Goal: Task Accomplishment & Management: Complete application form

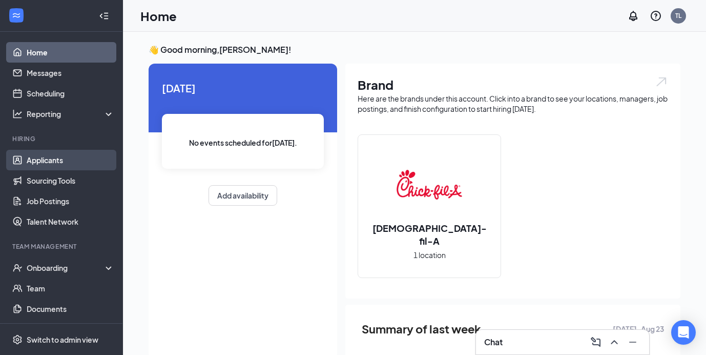
click at [50, 155] on link "Applicants" at bounding box center [71, 160] width 88 height 20
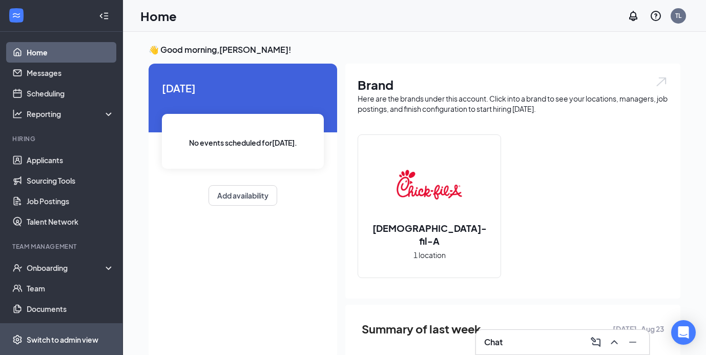
click at [63, 339] on div "Switch to admin view" at bounding box center [63, 339] width 72 height 10
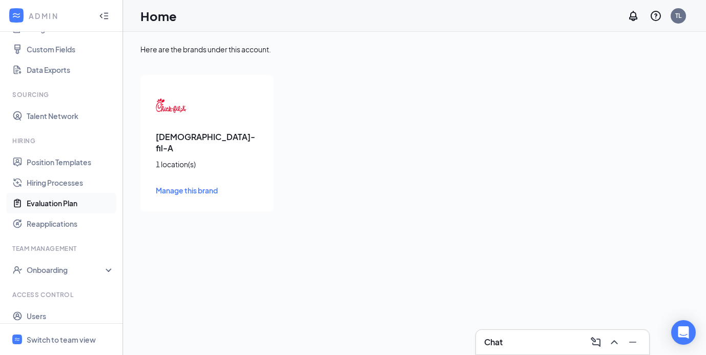
scroll to position [132, 0]
click at [56, 268] on div "Onboarding" at bounding box center [66, 269] width 79 height 10
click at [68, 290] on link "Onboarding Processes" at bounding box center [71, 289] width 88 height 20
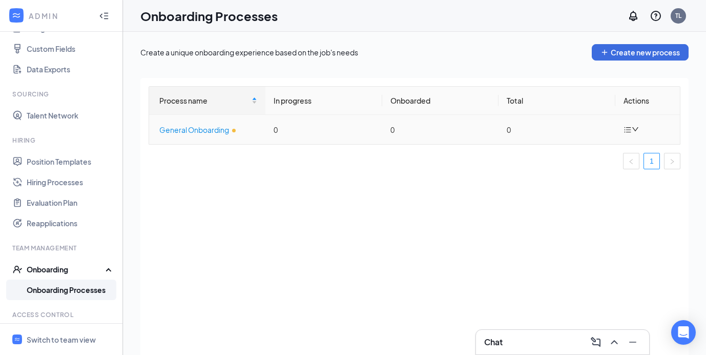
click at [188, 128] on div "General Onboarding" at bounding box center [208, 129] width 98 height 11
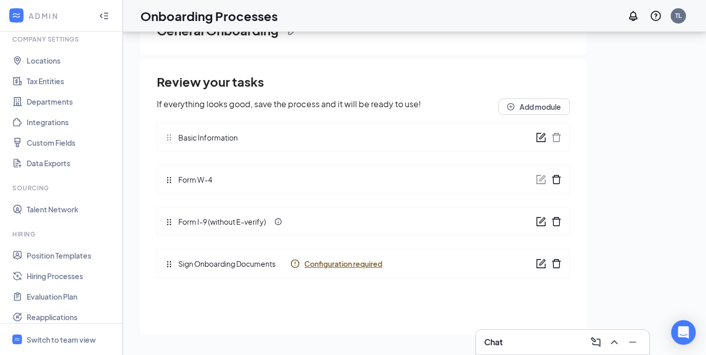
scroll to position [32, 0]
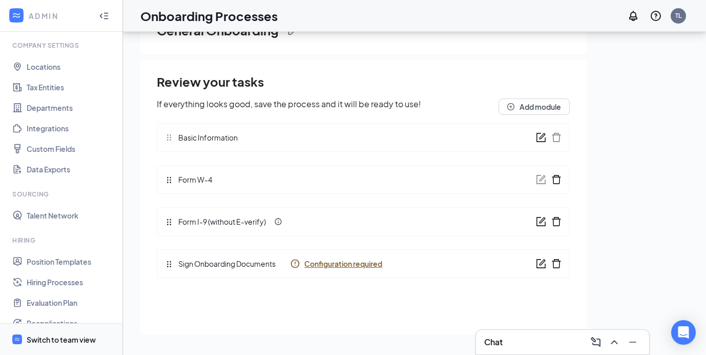
click at [53, 342] on div "Switch to team view" at bounding box center [61, 339] width 69 height 10
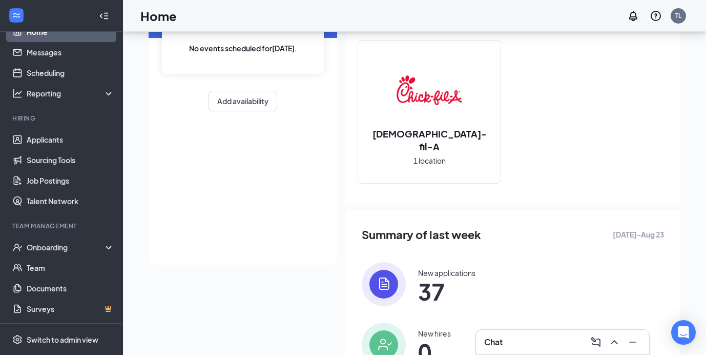
scroll to position [95, 0]
click at [108, 245] on div "Onboarding" at bounding box center [61, 247] width 123 height 20
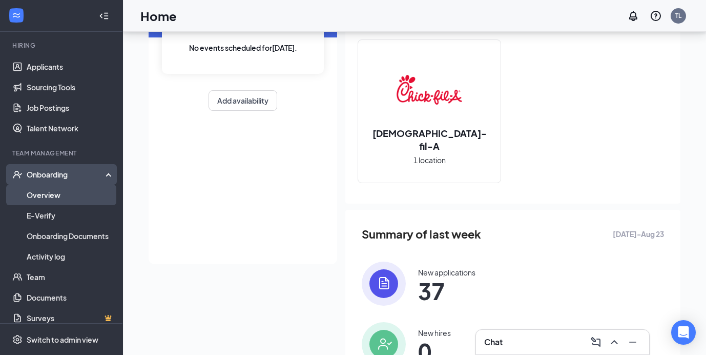
scroll to position [94, 0]
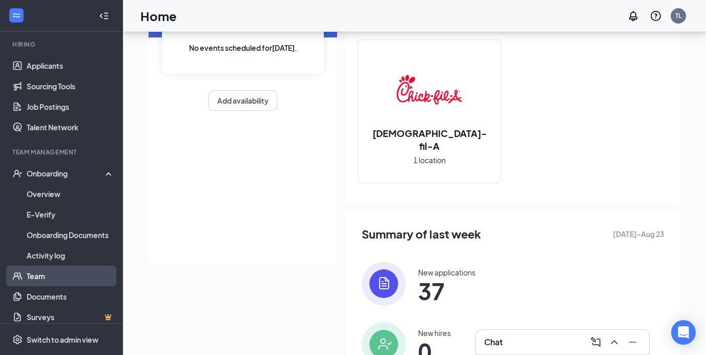
click at [46, 280] on link "Team" at bounding box center [71, 275] width 88 height 20
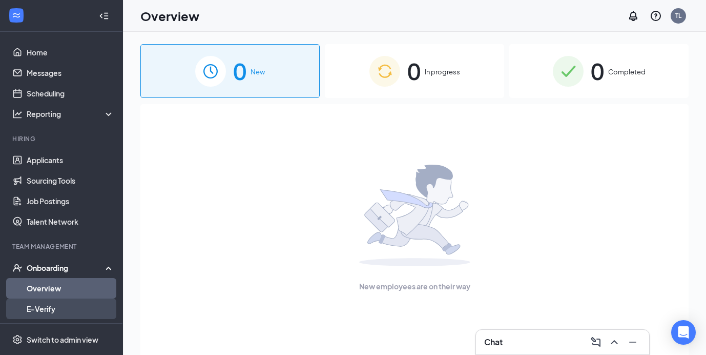
click at [48, 306] on link "E-Verify" at bounding box center [71, 308] width 88 height 20
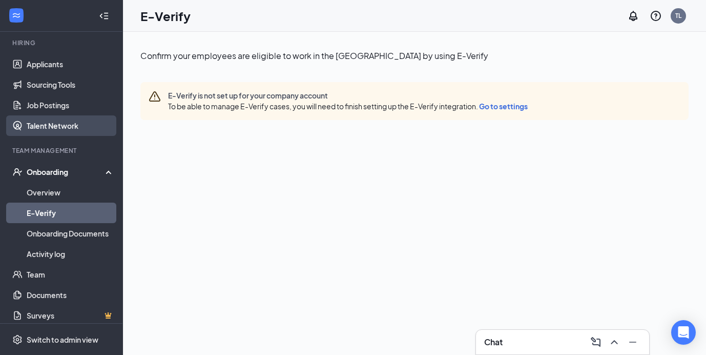
scroll to position [96, 0]
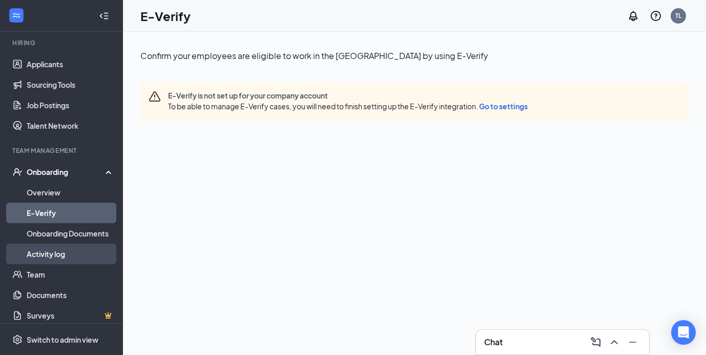
click at [59, 253] on link "Activity log" at bounding box center [71, 253] width 88 height 20
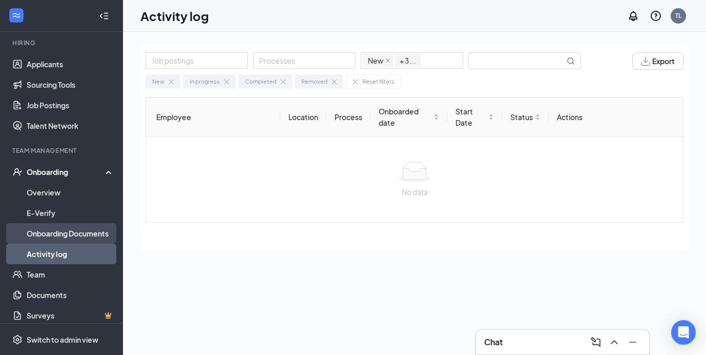
click at [67, 236] on link "Onboarding Documents" at bounding box center [71, 233] width 88 height 20
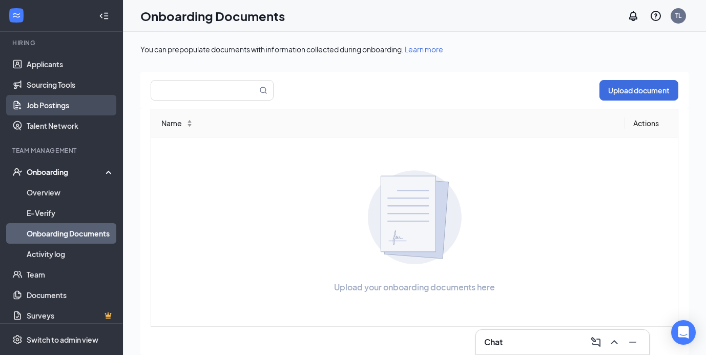
click at [71, 108] on link "Job Postings" at bounding box center [71, 105] width 88 height 20
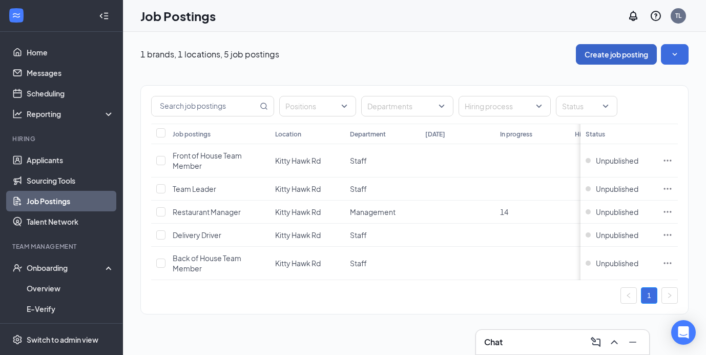
click at [608, 58] on button "Create job posting" at bounding box center [616, 54] width 81 height 20
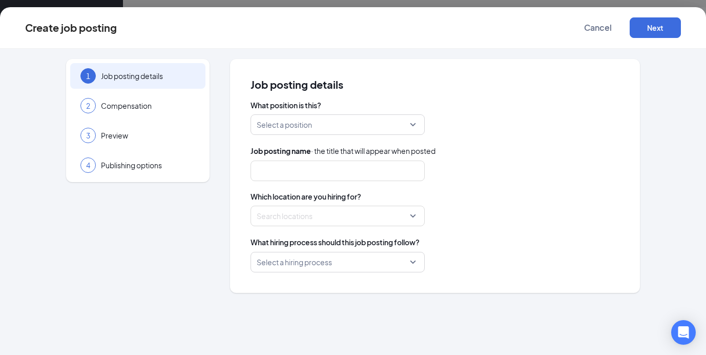
click at [340, 119] on input "search" at bounding box center [334, 124] width 155 height 19
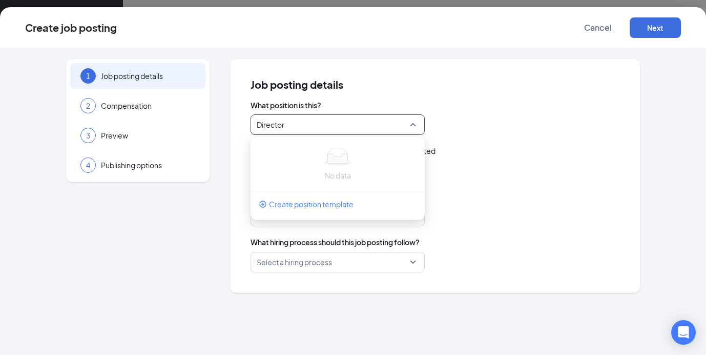
type input "Director"
click at [394, 85] on span "Job posting details" at bounding box center [435, 84] width 369 height 10
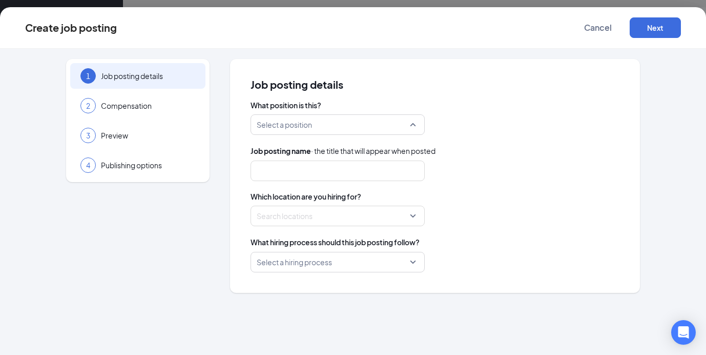
click at [327, 128] on input "search" at bounding box center [334, 124] width 155 height 19
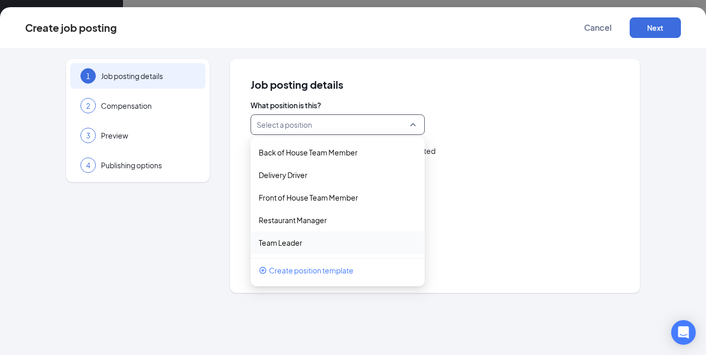
click at [313, 271] on span "Create position template" at bounding box center [311, 269] width 85 height 11
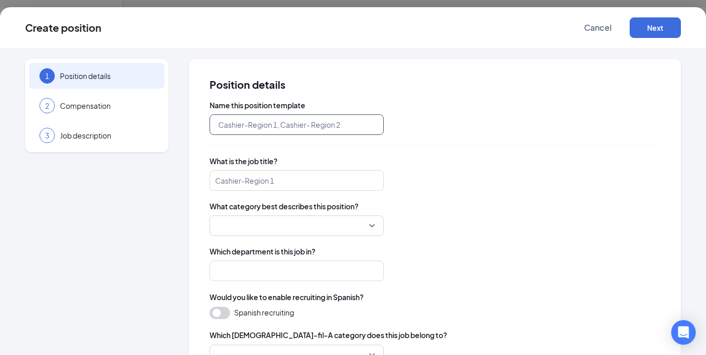
click at [263, 128] on input "text" at bounding box center [297, 124] width 174 height 20
type input "Director"
click at [275, 228] on input "search" at bounding box center [293, 225] width 155 height 19
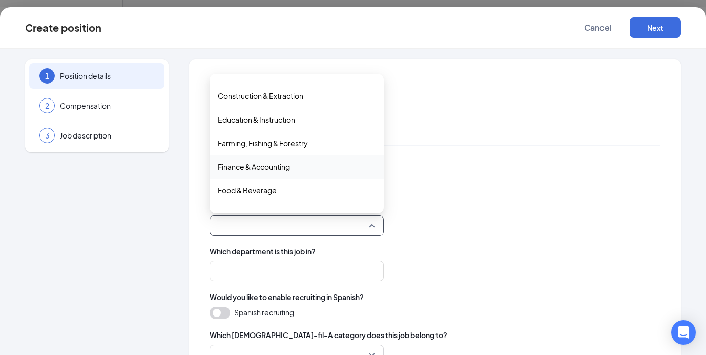
scroll to position [113, 0]
click at [260, 187] on span "Food & Beverage" at bounding box center [247, 188] width 59 height 11
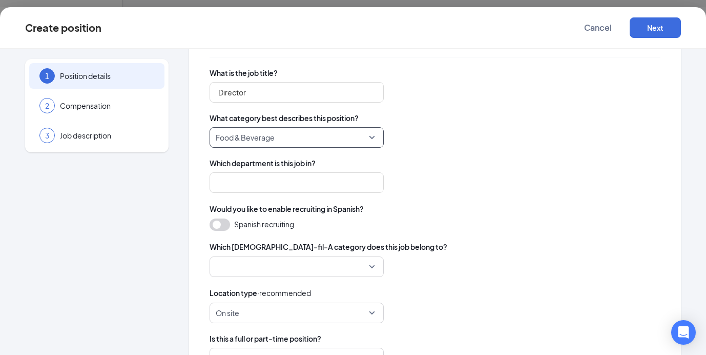
scroll to position [89, 0]
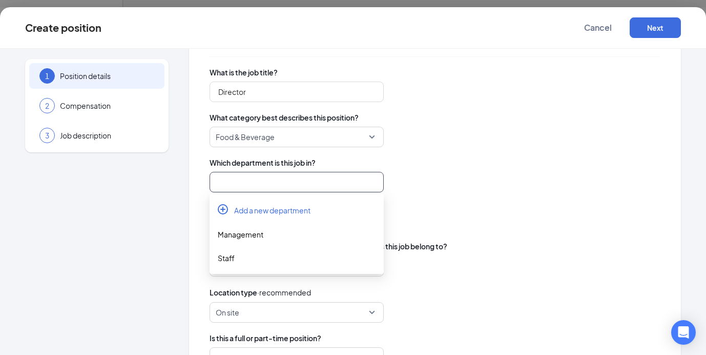
click at [276, 183] on input "search" at bounding box center [297, 182] width 174 height 20
click at [261, 237] on div "Management" at bounding box center [297, 234] width 158 height 11
type input "Management"
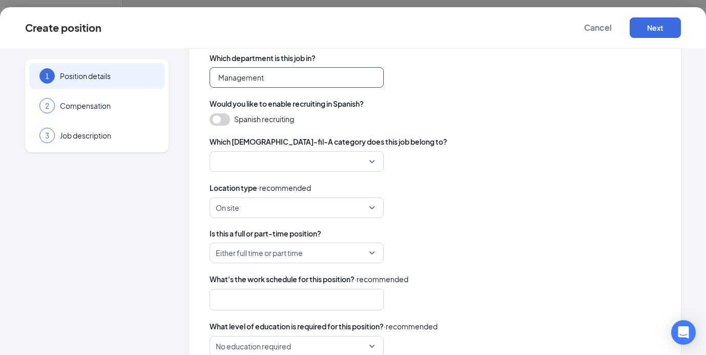
scroll to position [195, 0]
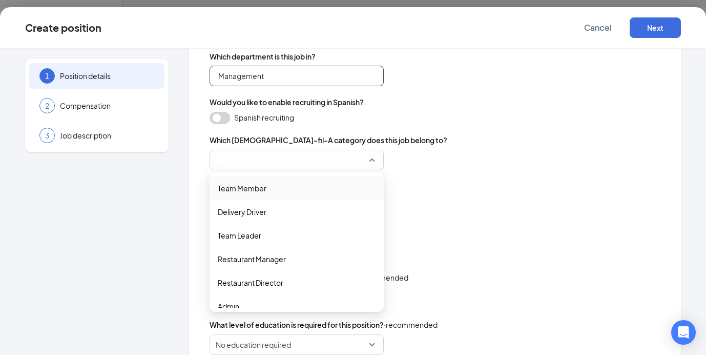
click at [300, 170] on div at bounding box center [297, 160] width 174 height 20
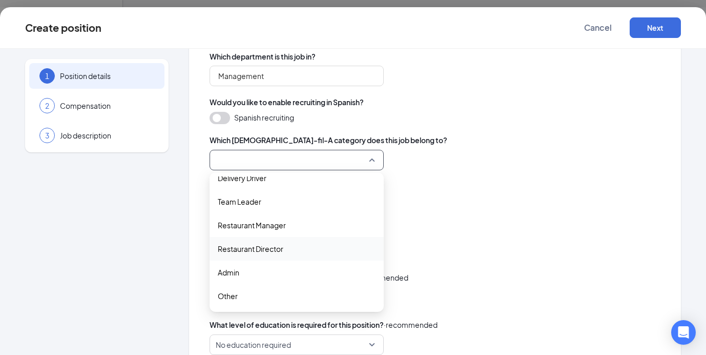
click at [276, 251] on span "Restaurant Director" at bounding box center [251, 248] width 66 height 11
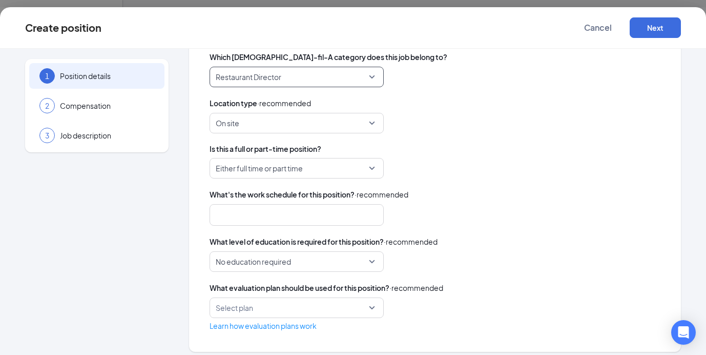
scroll to position [278, 0]
click at [364, 169] on span "Either full time or part time" at bounding box center [292, 167] width 153 height 19
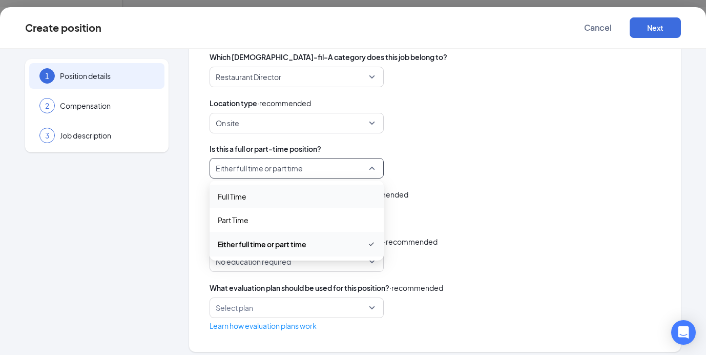
click at [243, 197] on span "Full Time" at bounding box center [232, 196] width 29 height 11
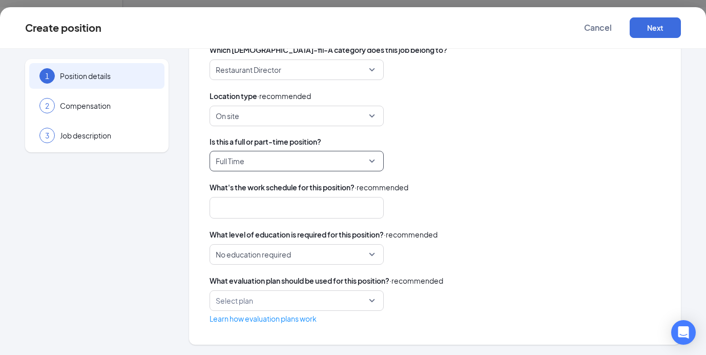
scroll to position [284, 0]
click at [356, 207] on div at bounding box center [291, 208] width 147 height 16
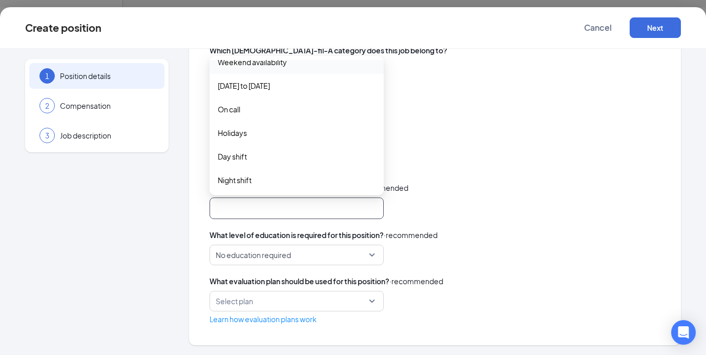
scroll to position [128, 0]
click at [194, 192] on div "Position details Name this position template Director What is the job title? Di…" at bounding box center [435, 60] width 492 height 570
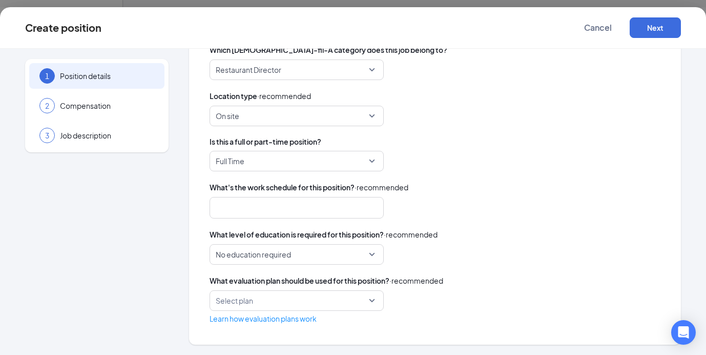
scroll to position [284, 0]
click at [360, 253] on span "No education required" at bounding box center [292, 254] width 153 height 19
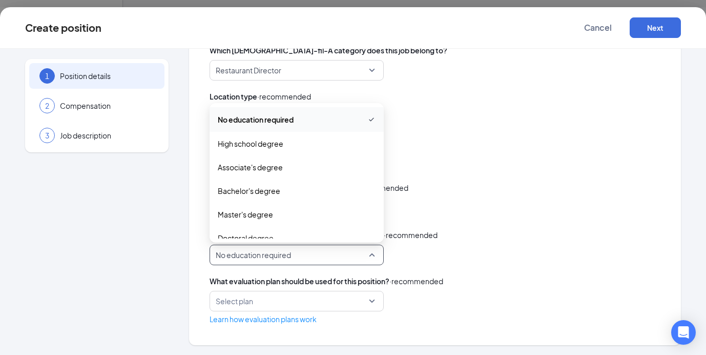
click at [360, 253] on span "No education required" at bounding box center [292, 254] width 153 height 19
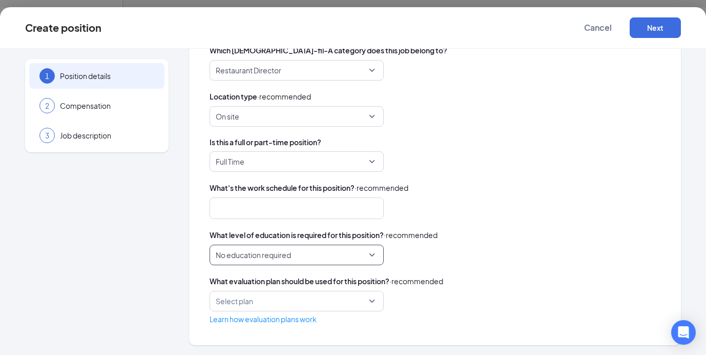
click at [360, 255] on span "No education required" at bounding box center [292, 254] width 153 height 19
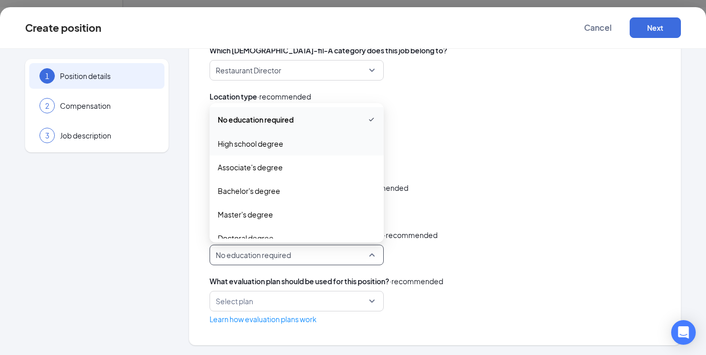
click at [281, 144] on span "High school degree" at bounding box center [251, 143] width 66 height 11
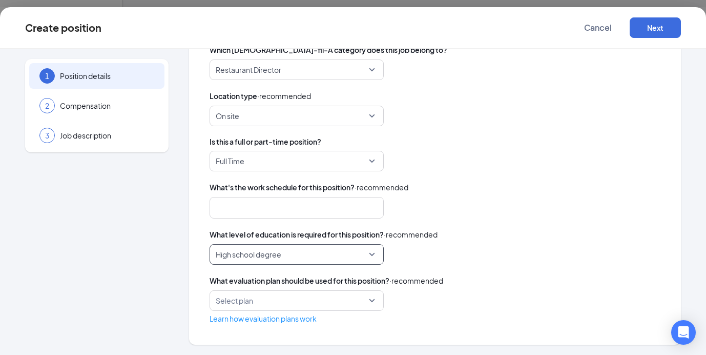
scroll to position [284, 0]
click at [365, 303] on input "search" at bounding box center [293, 301] width 155 height 19
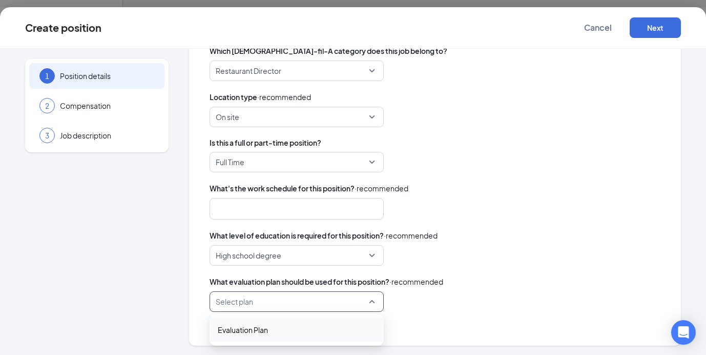
click at [329, 324] on span "Evaluation Plan" at bounding box center [297, 329] width 158 height 11
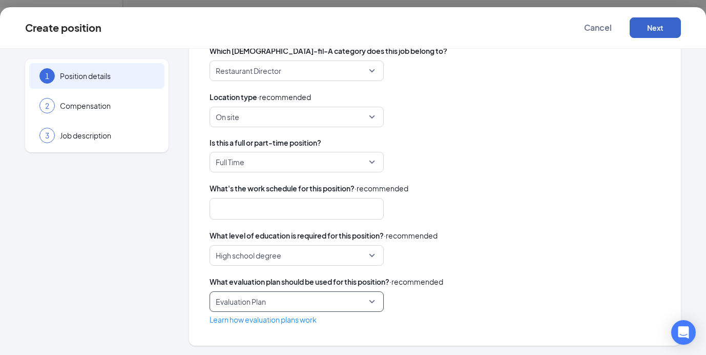
click at [663, 23] on button "Next" at bounding box center [655, 27] width 51 height 20
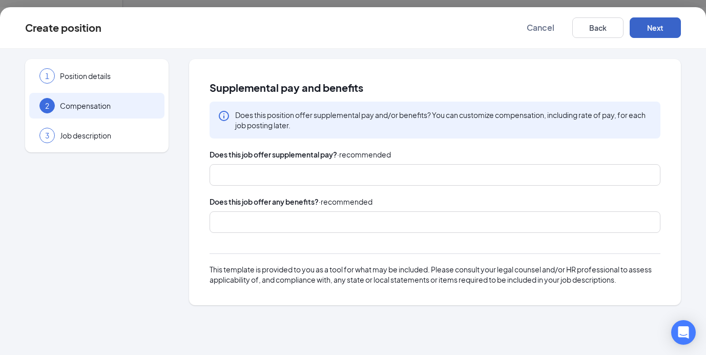
click at [659, 31] on button "Next" at bounding box center [655, 27] width 51 height 20
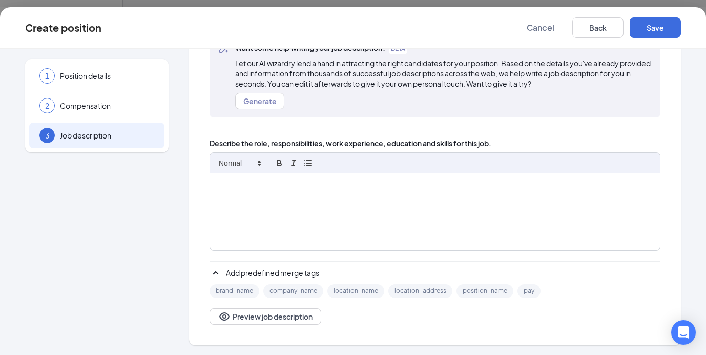
scroll to position [76, 0]
click at [271, 199] on div at bounding box center [435, 212] width 450 height 77
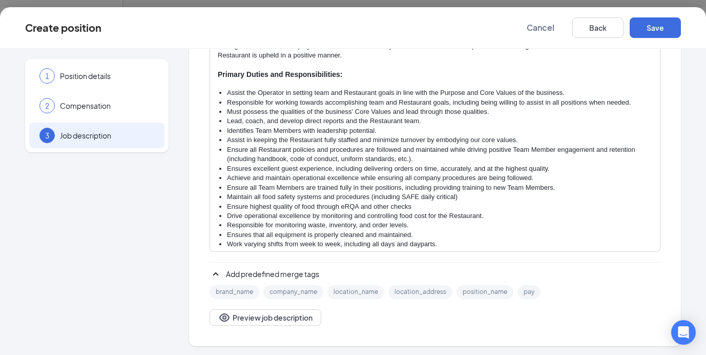
scroll to position [234, 0]
click at [666, 29] on button "Save" at bounding box center [655, 27] width 51 height 20
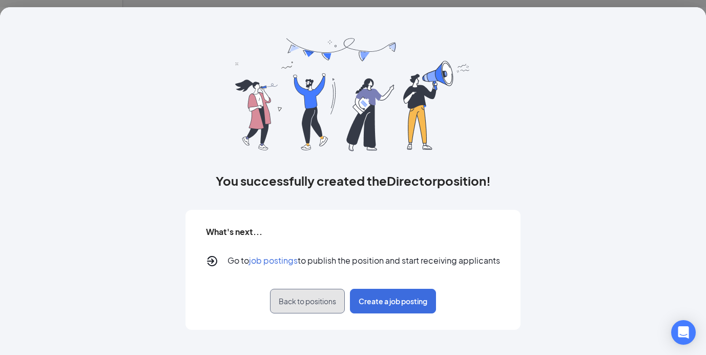
click at [328, 303] on span "Back to positions" at bounding box center [307, 301] width 57 height 10
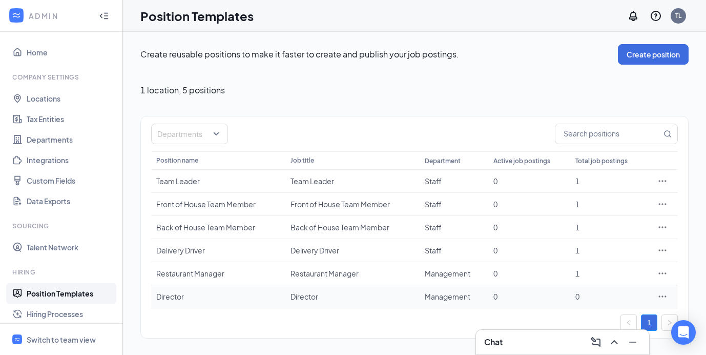
click at [661, 298] on icon "Ellipses" at bounding box center [662, 296] width 10 height 10
click at [405, 321] on div "1" at bounding box center [414, 322] width 527 height 16
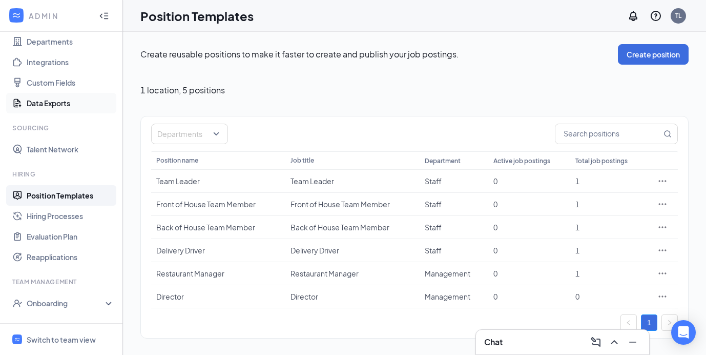
scroll to position [159, 0]
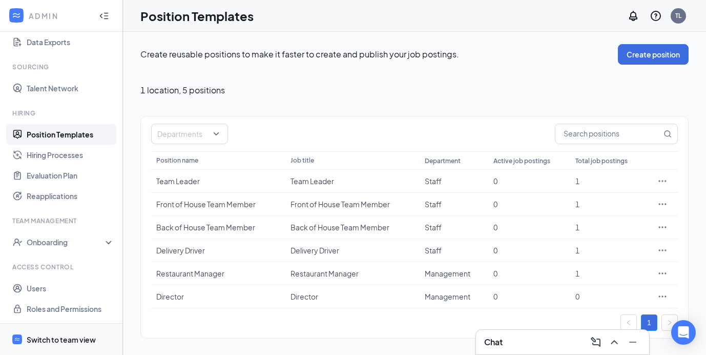
click at [42, 329] on span "Switch to team view" at bounding box center [71, 338] width 88 height 31
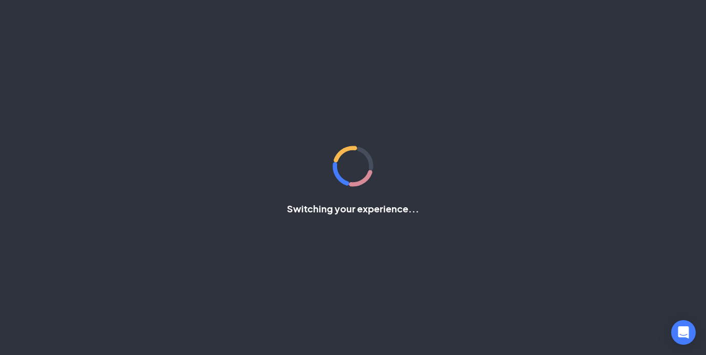
scroll to position [102, 0]
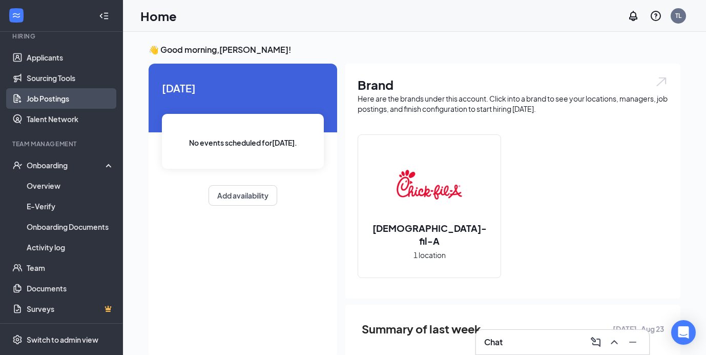
click at [55, 92] on link "Job Postings" at bounding box center [71, 98] width 88 height 20
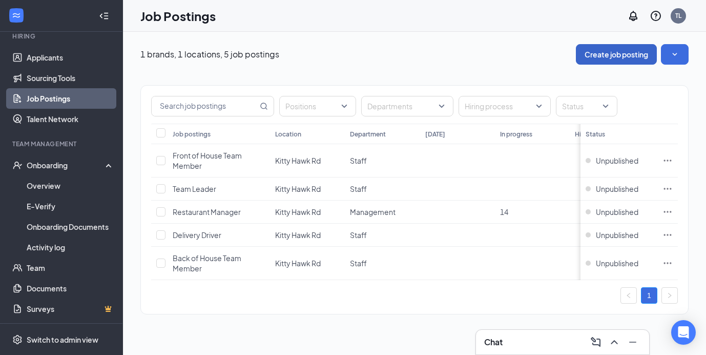
click at [621, 56] on button "Create job posting" at bounding box center [616, 54] width 81 height 20
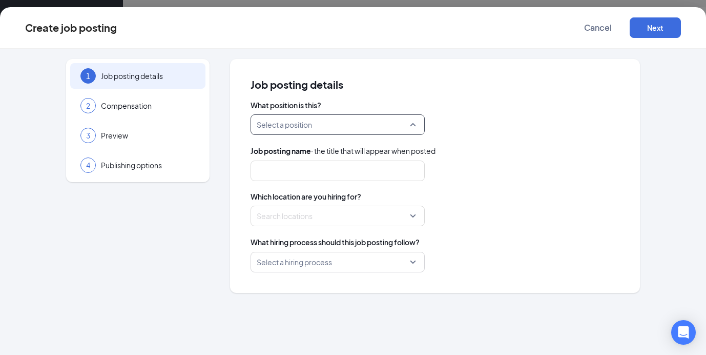
click at [342, 124] on input "search" at bounding box center [334, 124] width 155 height 19
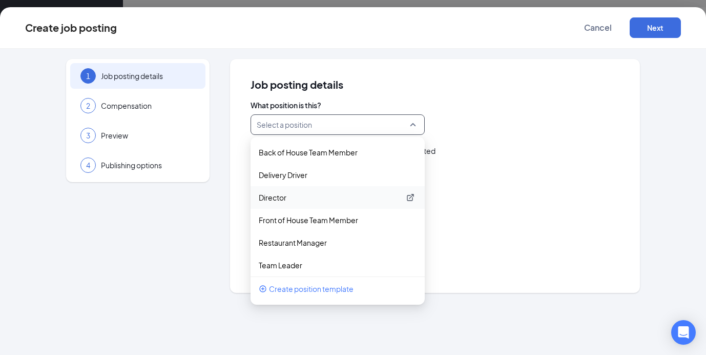
click at [302, 201] on p "Director" at bounding box center [329, 197] width 141 height 10
type input "Director"
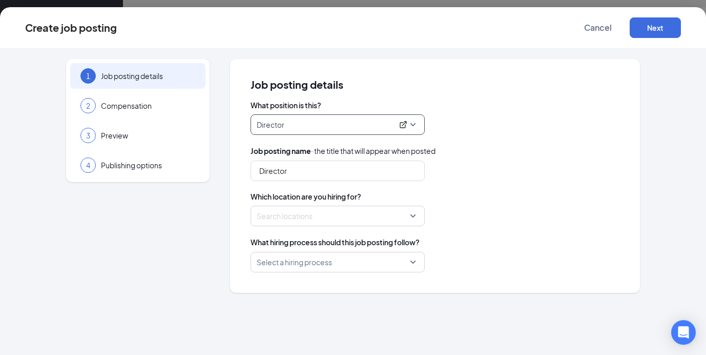
click at [410, 214] on div at bounding box center [334, 216] width 155 height 16
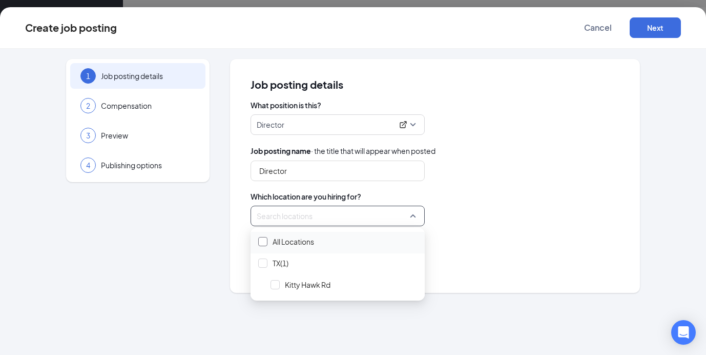
click at [265, 243] on div at bounding box center [262, 241] width 9 height 9
click at [215, 245] on div "1 Job posting details 2 Compensation 3 Preview 4 Publishing options Job posting…" at bounding box center [353, 176] width 656 height 234
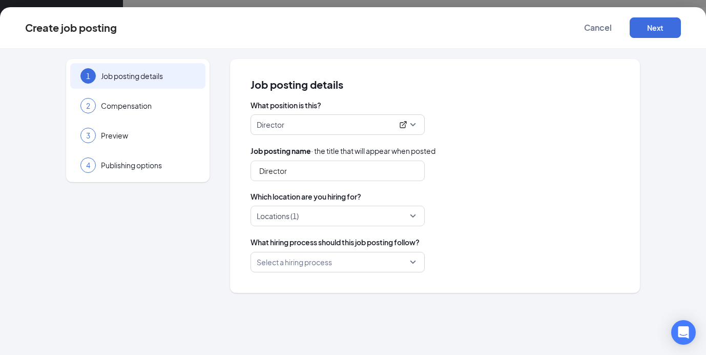
click at [324, 266] on input "search" at bounding box center [334, 261] width 155 height 19
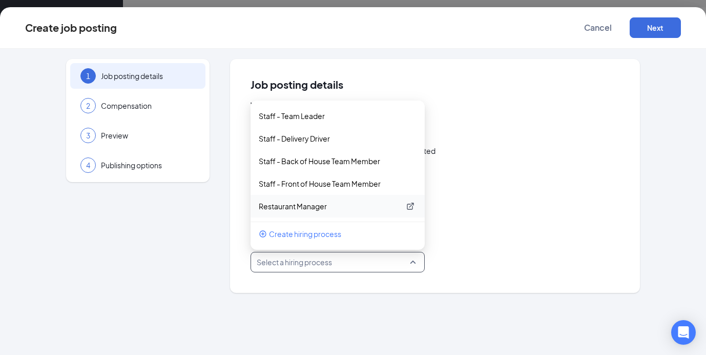
click at [319, 209] on p "Restaurant Manager" at bounding box center [329, 206] width 141 height 10
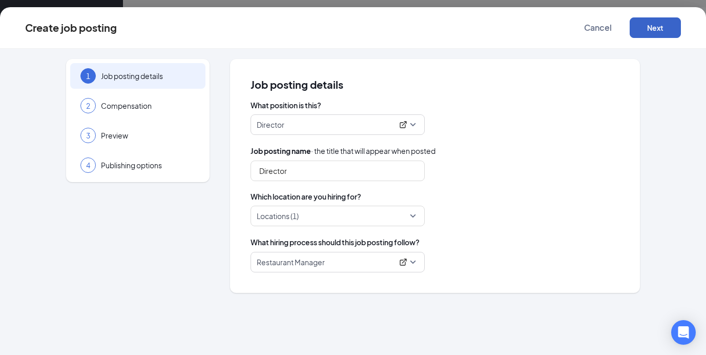
click at [648, 32] on button "Next" at bounding box center [655, 27] width 51 height 20
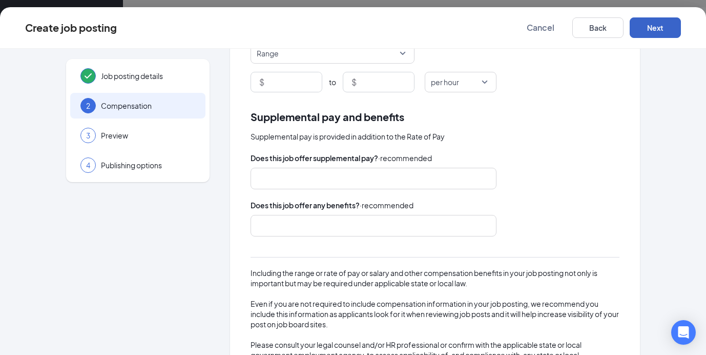
scroll to position [121, 0]
click at [647, 27] on button "Next" at bounding box center [655, 27] width 51 height 20
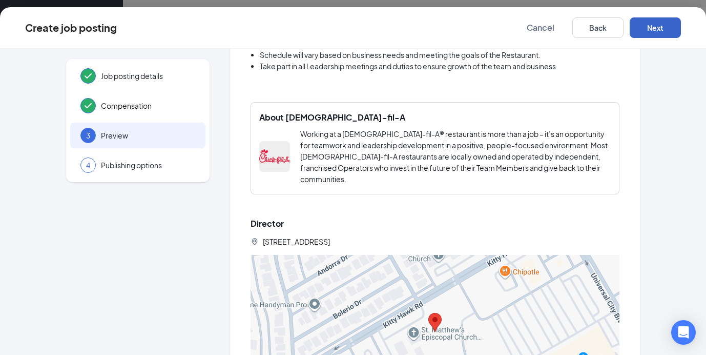
scroll to position [462, 0]
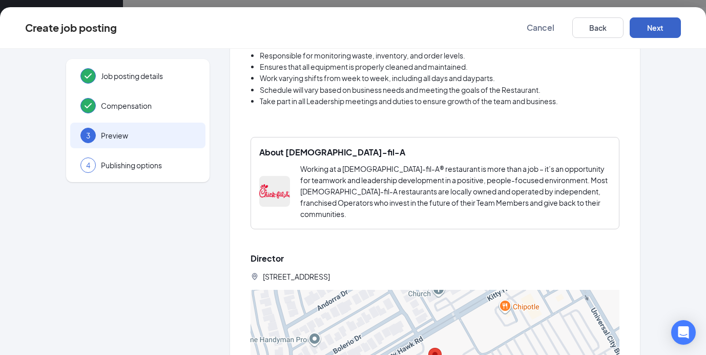
click at [648, 31] on button "Next" at bounding box center [655, 27] width 51 height 20
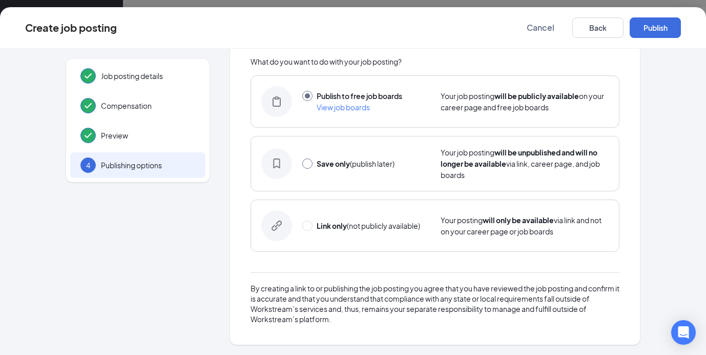
click at [305, 163] on input "radio" at bounding box center [307, 163] width 10 height 10
radio input "true"
radio input "false"
click at [304, 228] on input "radio" at bounding box center [307, 225] width 10 height 10
radio input "true"
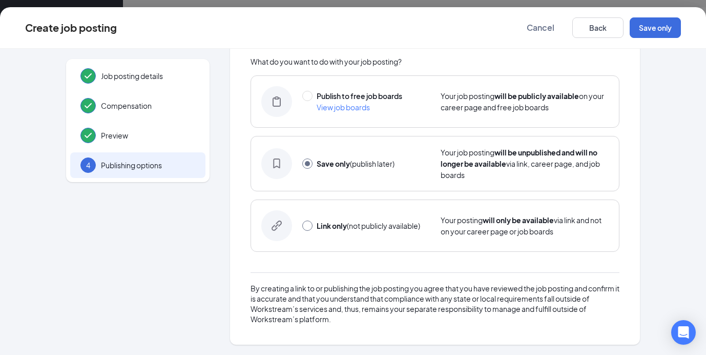
radio input "false"
click at [660, 28] on button "Link only" at bounding box center [655, 27] width 51 height 20
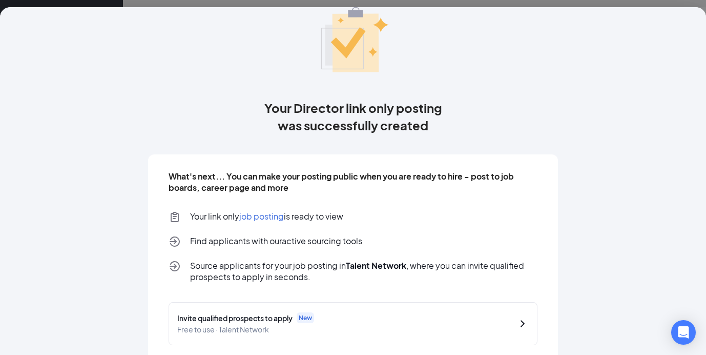
scroll to position [98, 0]
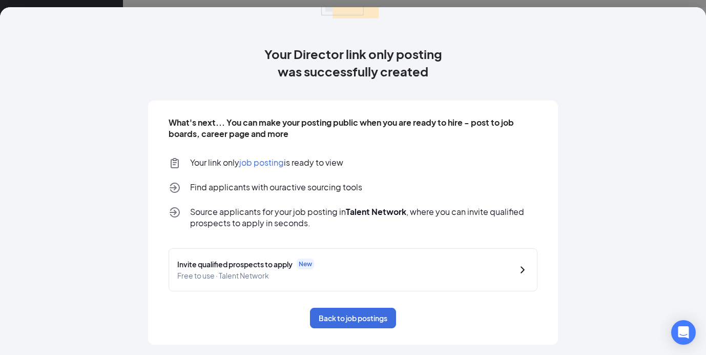
click at [271, 262] on span "Invite qualified prospects to apply" at bounding box center [234, 263] width 115 height 11
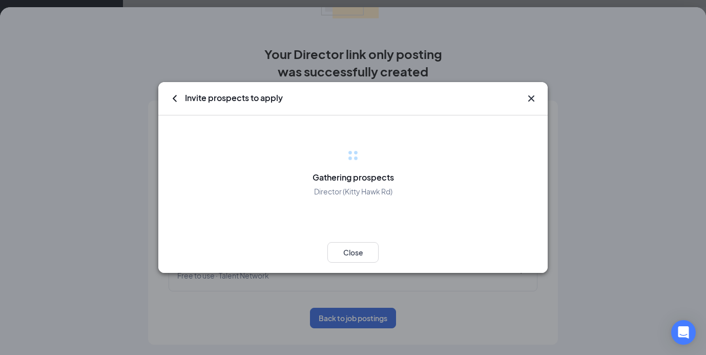
click at [532, 99] on icon "Cross" at bounding box center [531, 98] width 6 height 6
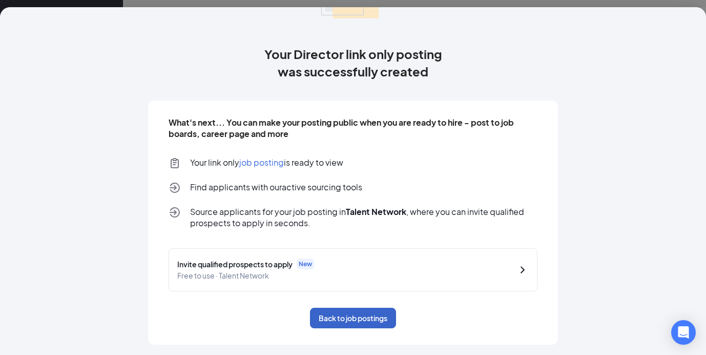
click at [379, 314] on button "Back to job postings" at bounding box center [353, 317] width 86 height 20
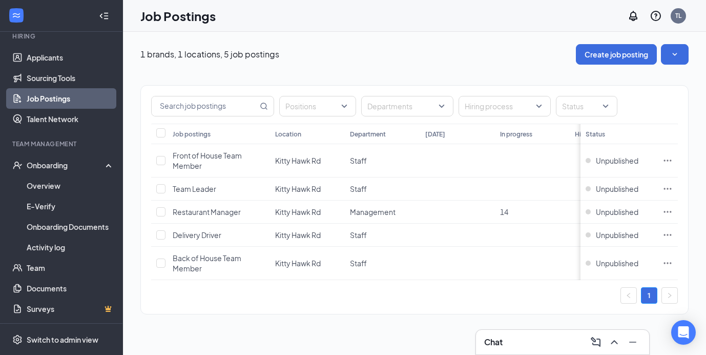
click at [71, 97] on link "Job Postings" at bounding box center [71, 98] width 88 height 20
click at [54, 78] on link "Sourcing Tools" at bounding box center [71, 78] width 88 height 20
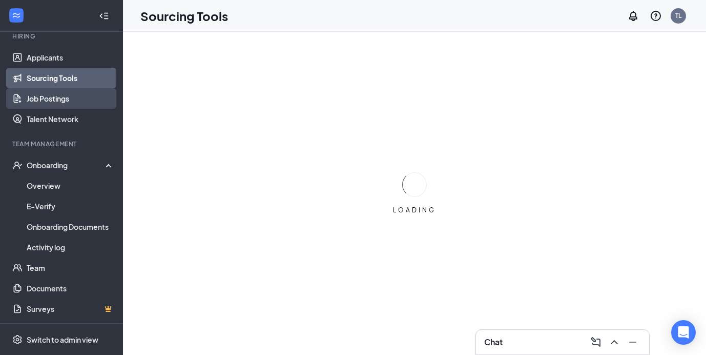
click at [56, 95] on link "Job Postings" at bounding box center [71, 98] width 88 height 20
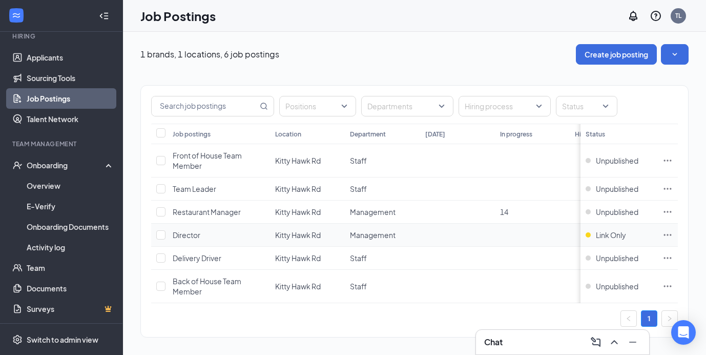
click at [665, 233] on icon "Ellipses" at bounding box center [668, 235] width 10 height 10
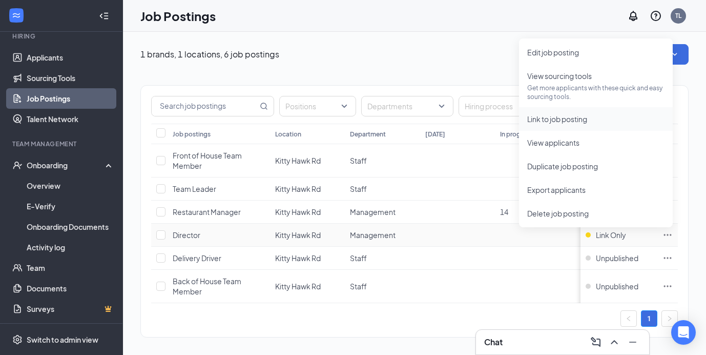
click at [563, 120] on span "Link to job posting" at bounding box center [557, 118] width 60 height 9
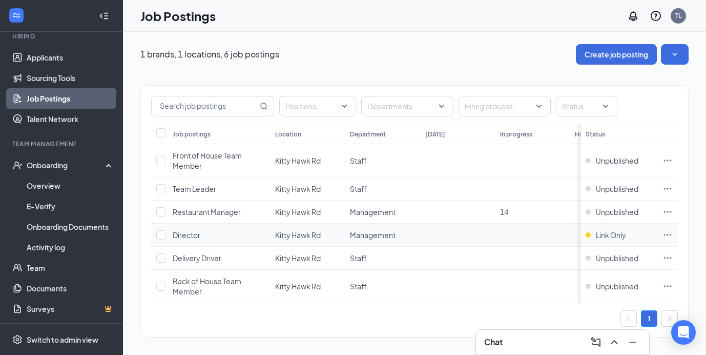
click at [670, 233] on icon "Ellipses" at bounding box center [668, 235] width 10 height 10
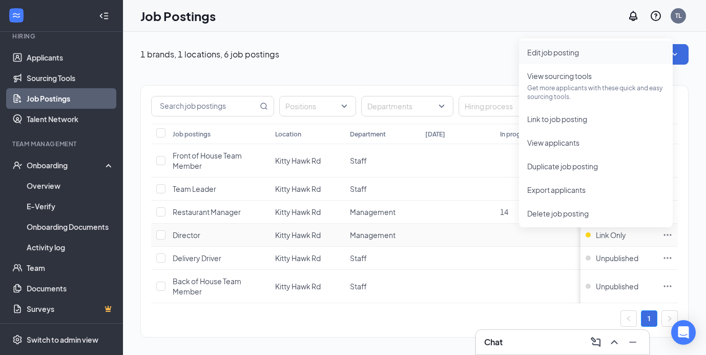
click at [562, 55] on span "Edit job posting" at bounding box center [553, 52] width 52 height 9
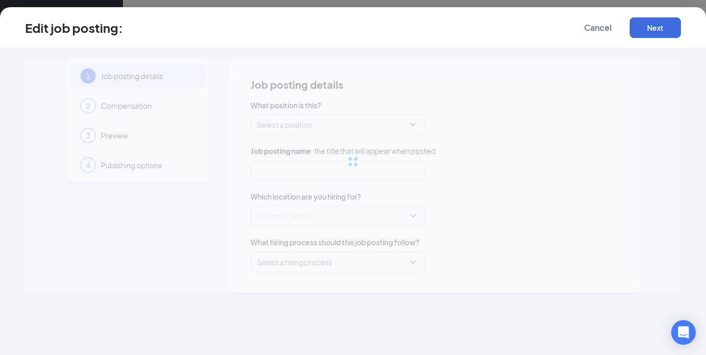
type input "Director"
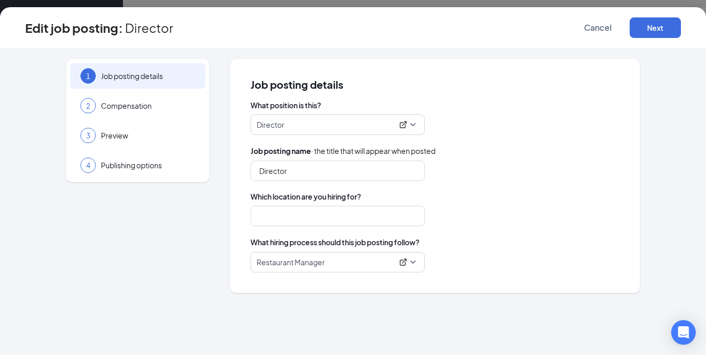
type input "Kitty Hawk Rd"
click at [121, 140] on span "Preview" at bounding box center [148, 135] width 94 height 10
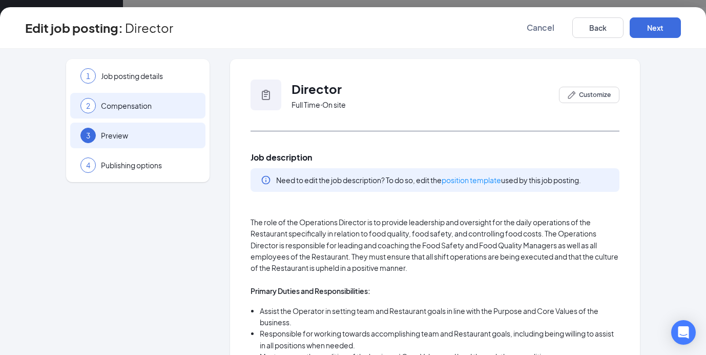
click at [126, 106] on span "Compensation" at bounding box center [148, 105] width 94 height 10
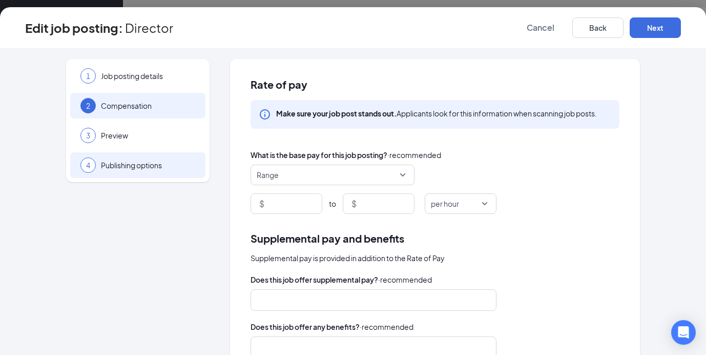
click at [136, 161] on span "Publishing options" at bounding box center [148, 165] width 94 height 10
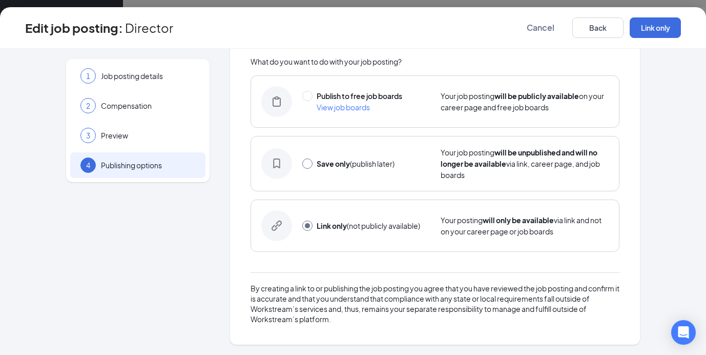
scroll to position [44, 0]
click at [116, 81] on div "1 Job posting details" at bounding box center [137, 76] width 135 height 26
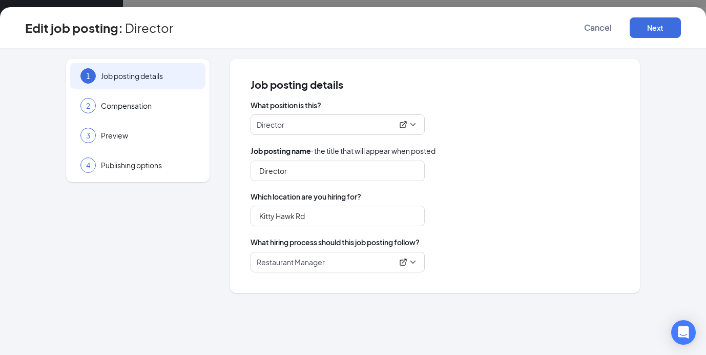
scroll to position [5, 0]
click at [605, 33] on button "Cancel" at bounding box center [597, 27] width 51 height 20
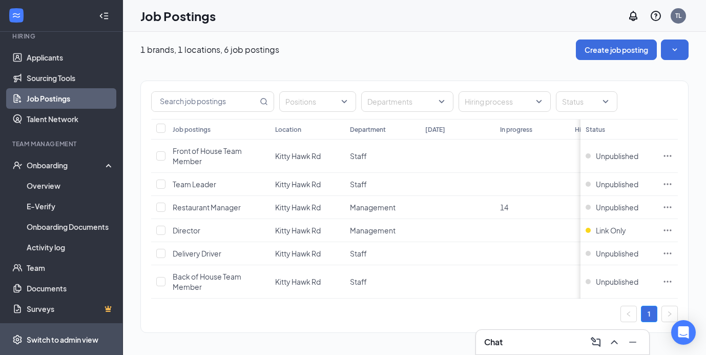
click at [67, 332] on span "Switch to admin view" at bounding box center [71, 338] width 88 height 31
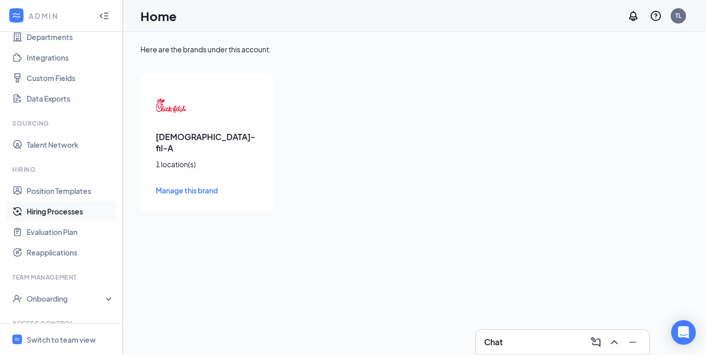
click at [59, 209] on link "Hiring Processes" at bounding box center [71, 211] width 88 height 20
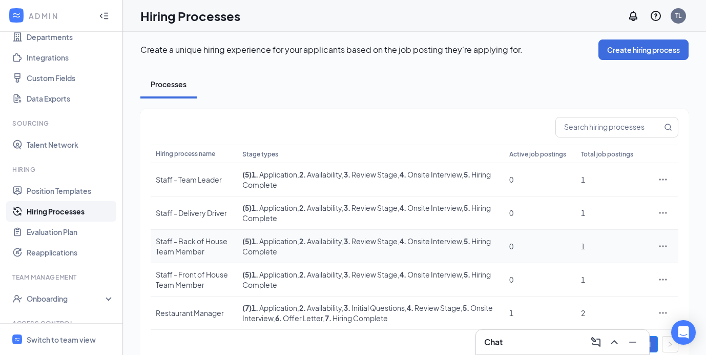
scroll to position [2, 0]
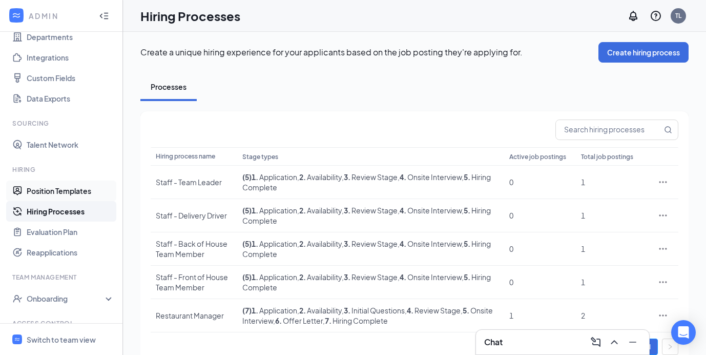
click at [67, 196] on link "Position Templates" at bounding box center [71, 190] width 88 height 20
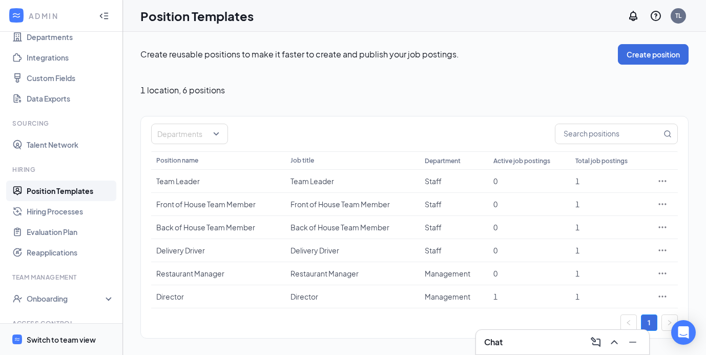
click at [64, 334] on div "Switch to team view" at bounding box center [61, 339] width 69 height 10
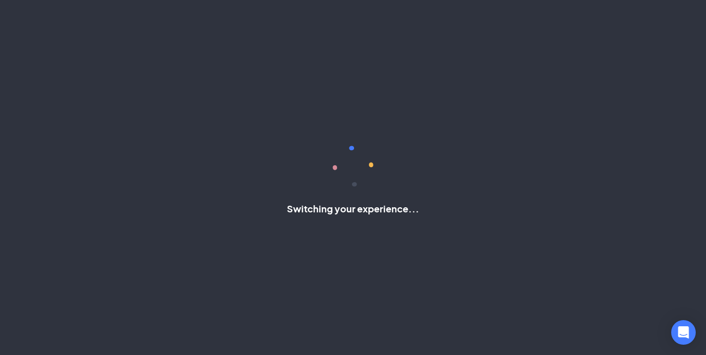
scroll to position [102, 0]
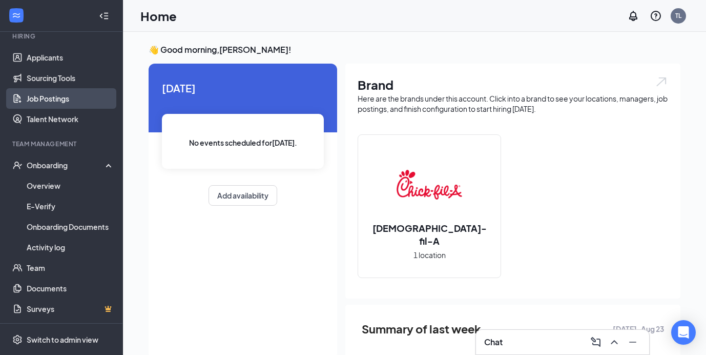
click at [77, 101] on link "Job Postings" at bounding box center [71, 98] width 88 height 20
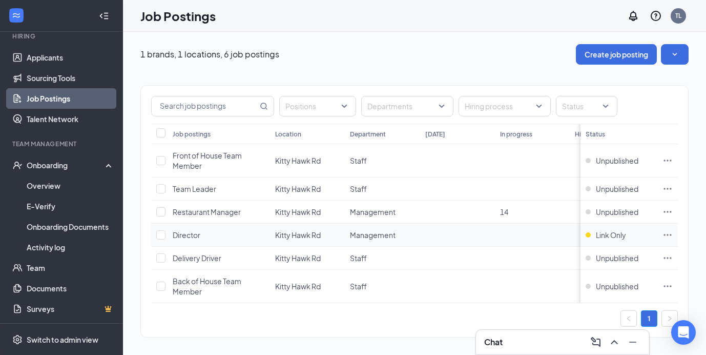
click at [669, 236] on icon "Ellipses" at bounding box center [668, 235] width 10 height 10
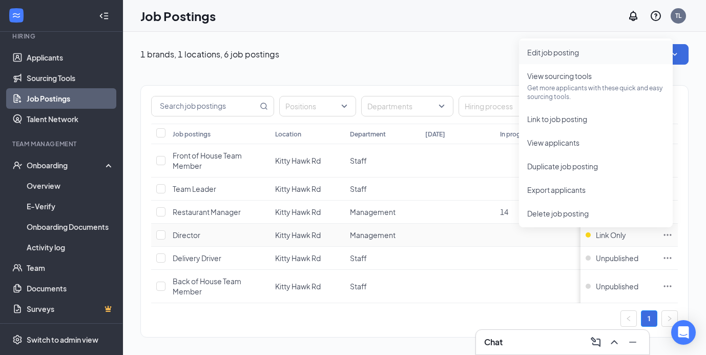
click at [564, 54] on span "Edit job posting" at bounding box center [553, 52] width 52 height 9
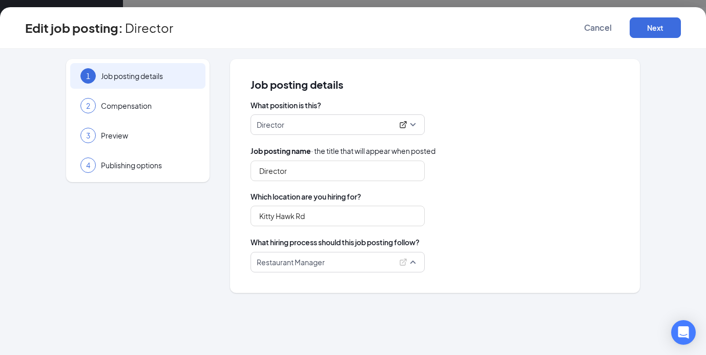
click at [389, 252] on span "Restaurant Manager" at bounding box center [338, 261] width 162 height 19
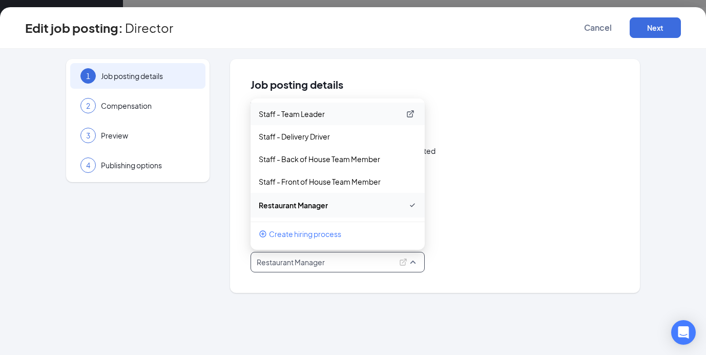
click at [335, 116] on p "Staff - Team Leader" at bounding box center [329, 114] width 141 height 10
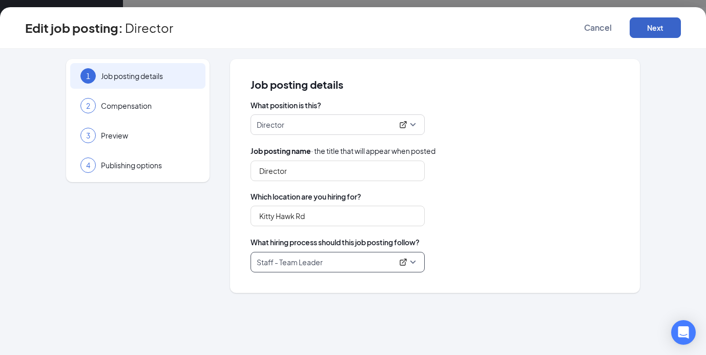
click at [651, 33] on button "Next" at bounding box center [655, 27] width 51 height 20
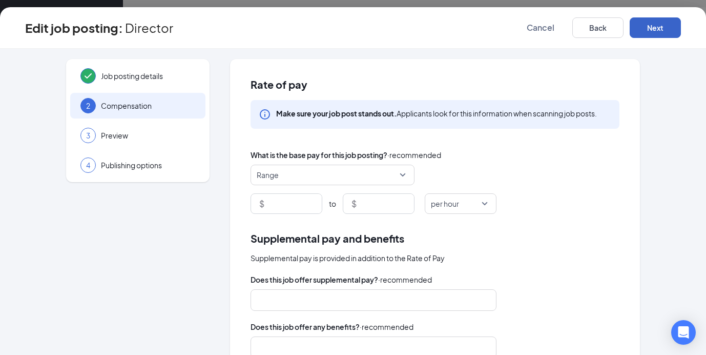
click at [651, 33] on button "Next" at bounding box center [655, 27] width 51 height 20
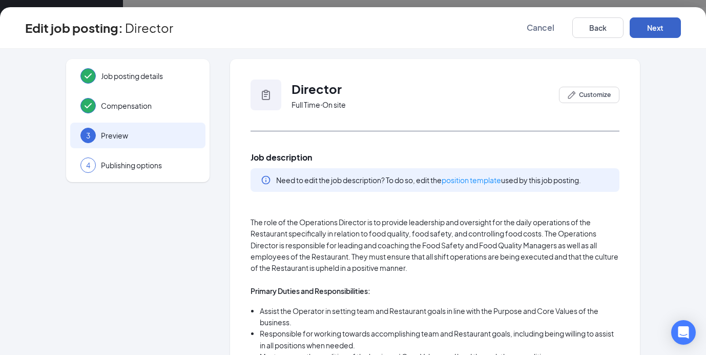
click at [651, 33] on button "Next" at bounding box center [655, 27] width 51 height 20
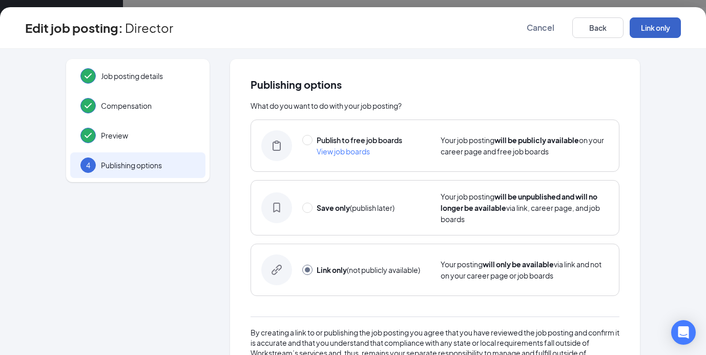
click at [651, 33] on button "Link only" at bounding box center [655, 27] width 51 height 20
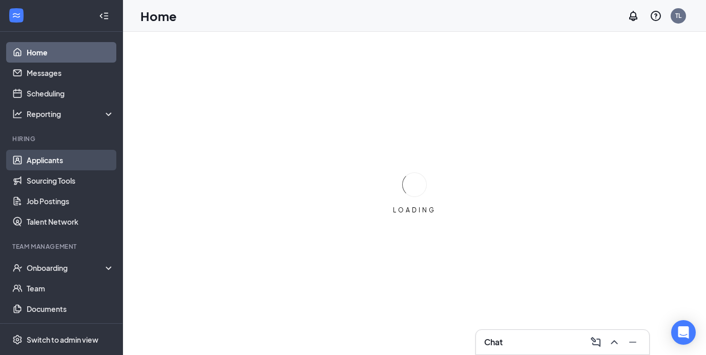
click at [67, 157] on link "Applicants" at bounding box center [71, 160] width 88 height 20
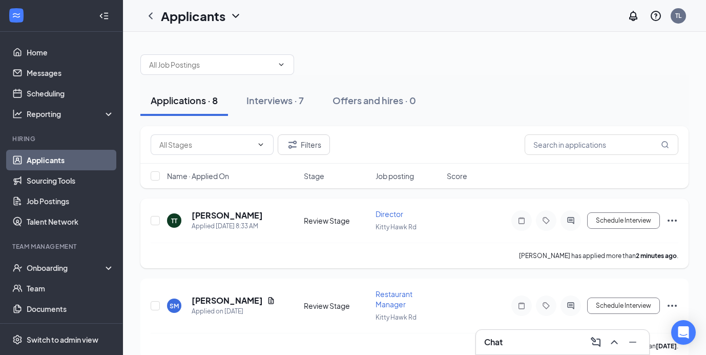
click at [672, 218] on icon "Ellipses" at bounding box center [672, 220] width 12 height 12
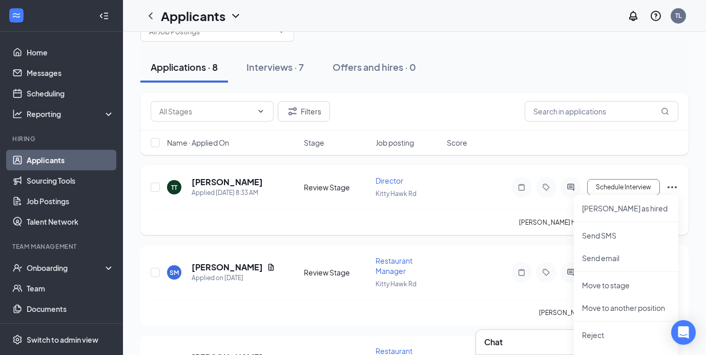
scroll to position [53, 0]
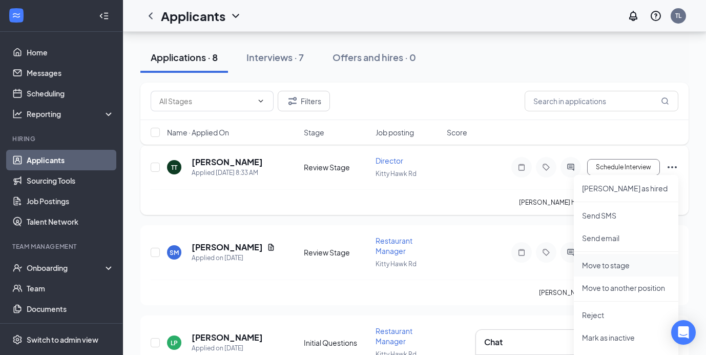
click at [629, 260] on p "Move to stage" at bounding box center [626, 265] width 88 height 10
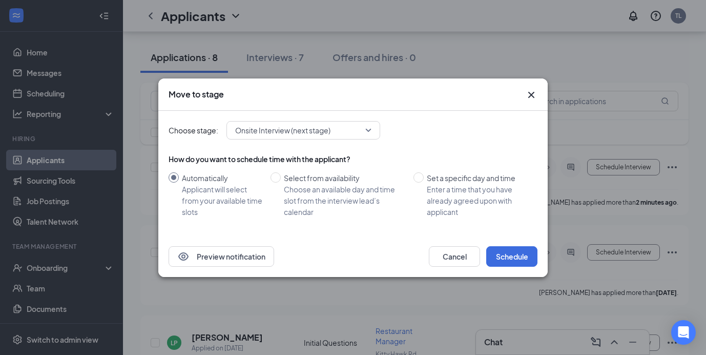
click at [368, 136] on span "Onsite Interview (next stage)" at bounding box center [303, 129] width 136 height 15
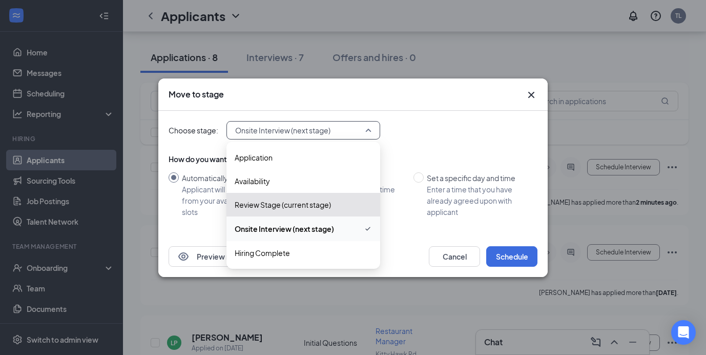
click at [486, 146] on div "Choose stage: Onsite Interview (next stage) 4063045 4063046 4063047 Application…" at bounding box center [353, 173] width 369 height 125
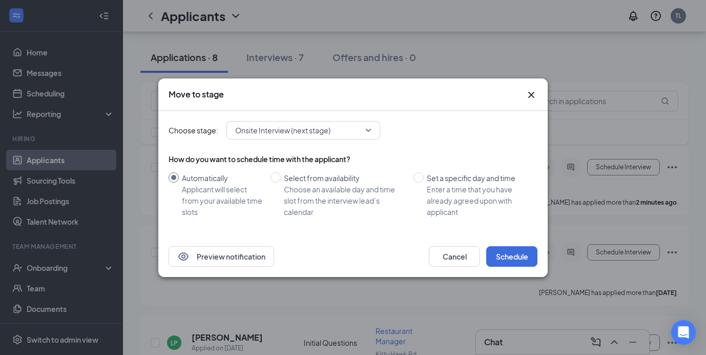
click at [534, 91] on icon "Cross" at bounding box center [531, 95] width 12 height 12
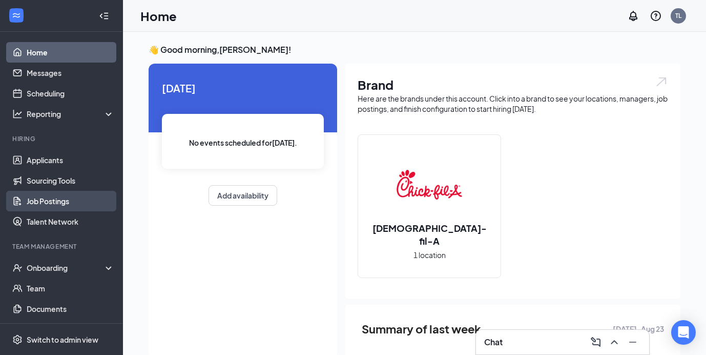
click at [68, 202] on link "Job Postings" at bounding box center [71, 201] width 88 height 20
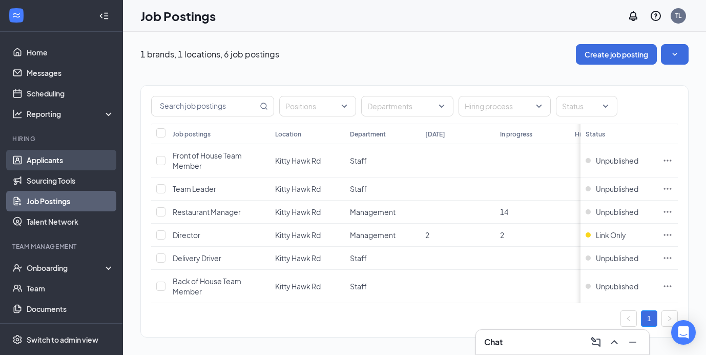
click at [38, 159] on link "Applicants" at bounding box center [71, 160] width 88 height 20
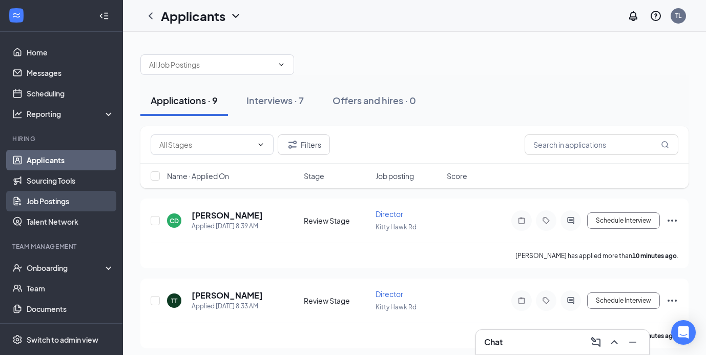
click at [70, 199] on link "Job Postings" at bounding box center [71, 201] width 88 height 20
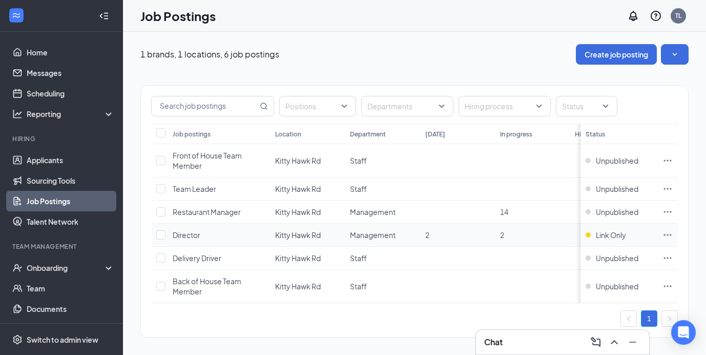
click at [663, 233] on icon "Ellipses" at bounding box center [668, 235] width 10 height 10
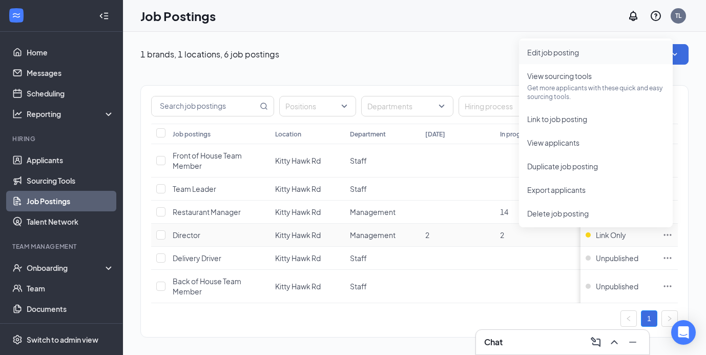
click at [560, 49] on span "Edit job posting" at bounding box center [553, 52] width 52 height 9
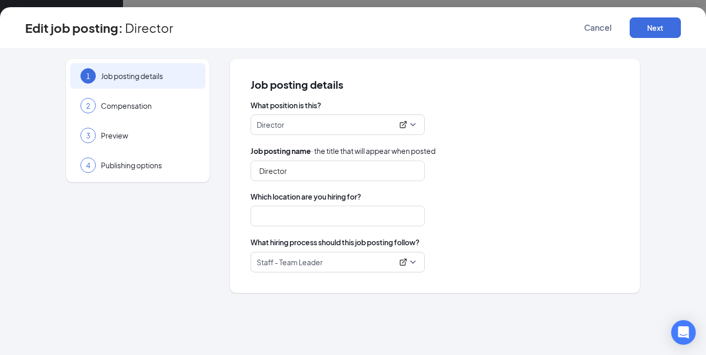
type input "Kitty Hawk Rd"
click at [169, 157] on div "4 Publishing options" at bounding box center [137, 165] width 135 height 26
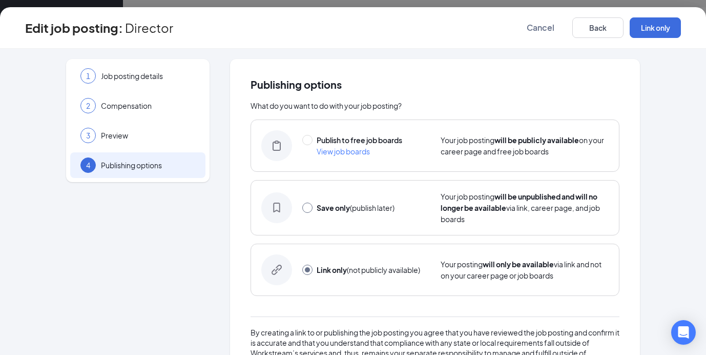
click at [302, 210] on input "radio" at bounding box center [307, 207] width 10 height 10
radio input "true"
radio input "false"
click at [647, 31] on button "Save only" at bounding box center [655, 27] width 51 height 20
